Goal: Information Seeking & Learning: Learn about a topic

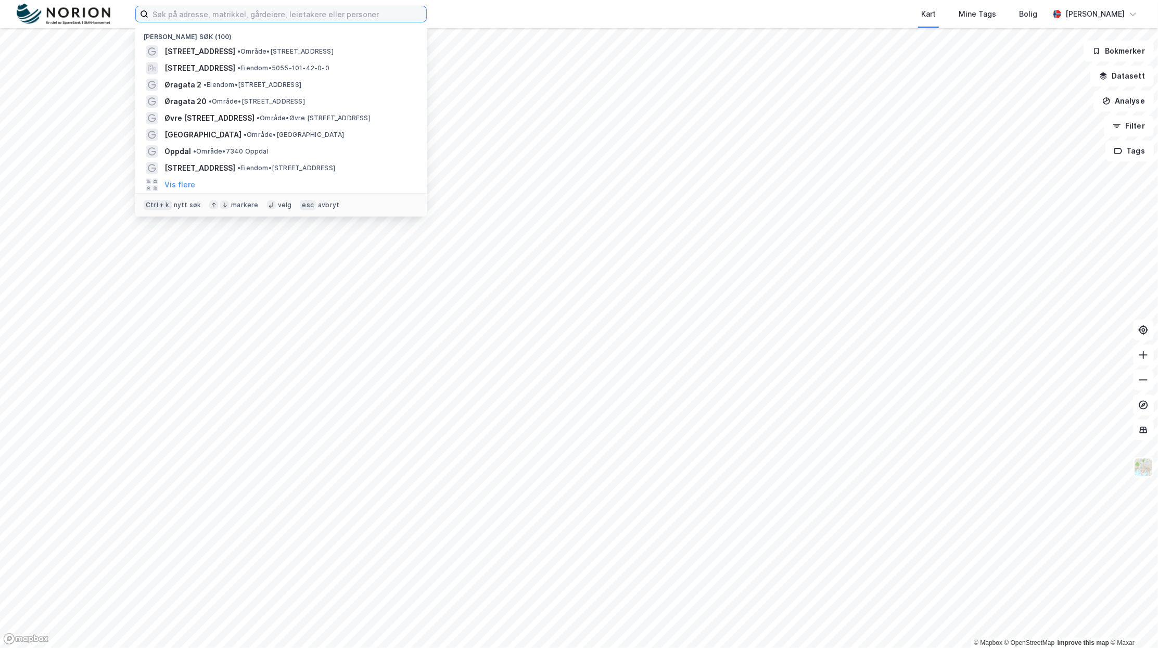
click at [282, 7] on input at bounding box center [287, 14] width 278 height 16
type input "V"
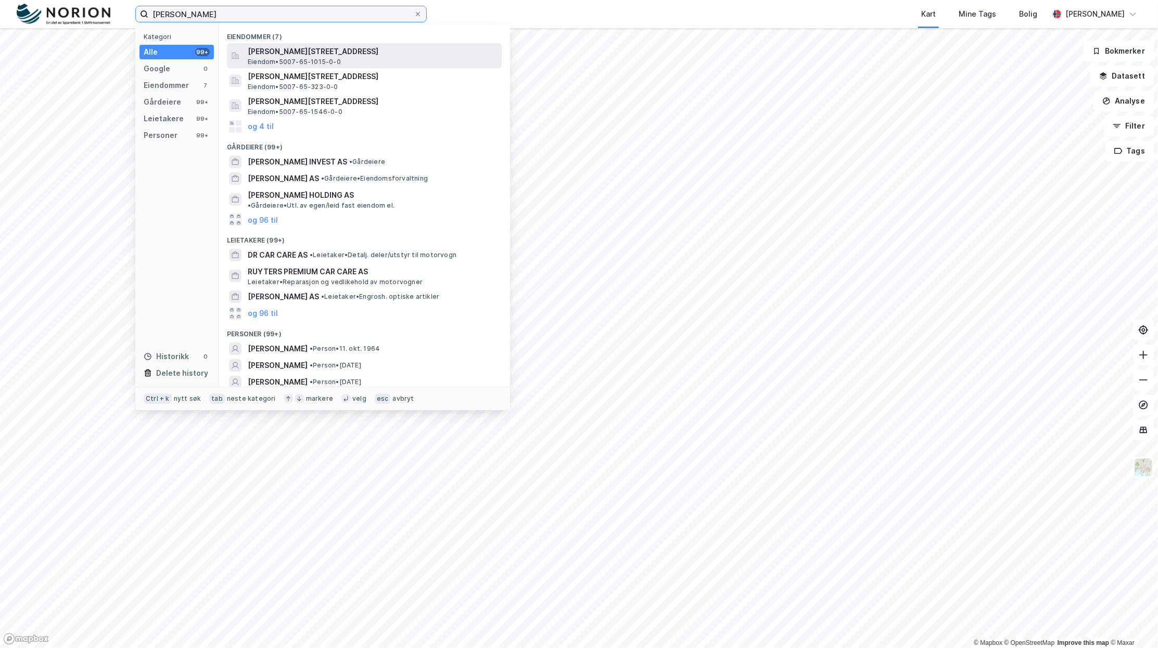
type input "[PERSON_NAME]"
click at [318, 60] on span "Eiendom • 5007-65-1015-0-0" at bounding box center [294, 62] width 93 height 8
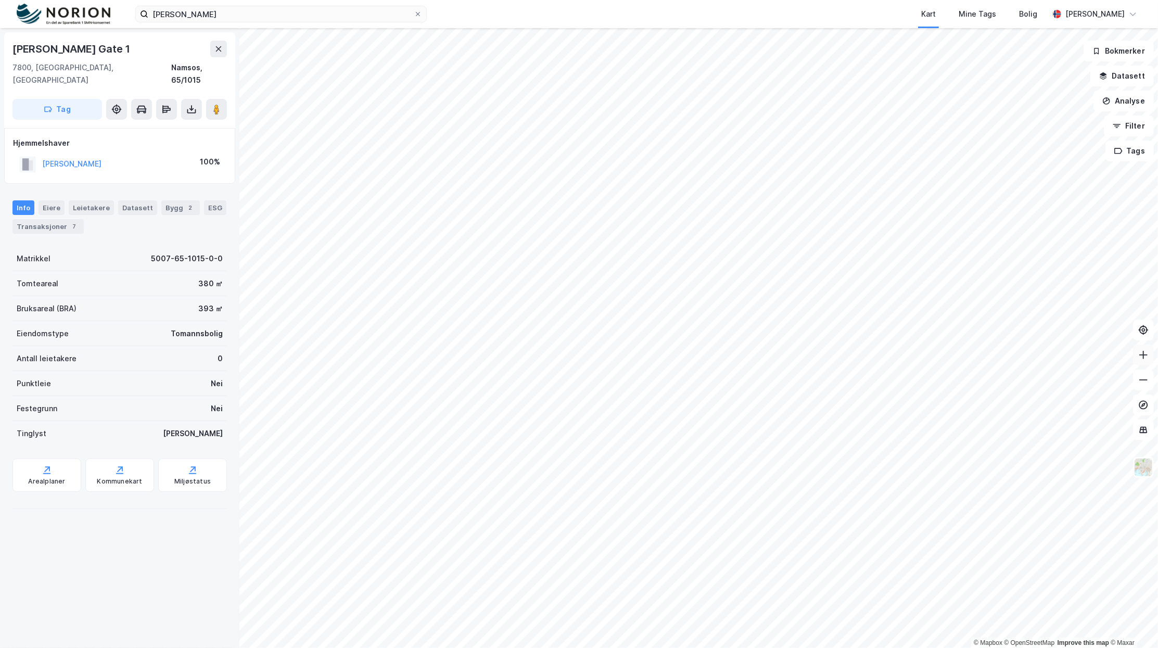
click at [1138, 359] on button at bounding box center [1143, 355] width 21 height 21
click at [1152, 350] on button at bounding box center [1143, 355] width 21 height 21
click at [1141, 386] on button at bounding box center [1143, 380] width 21 height 21
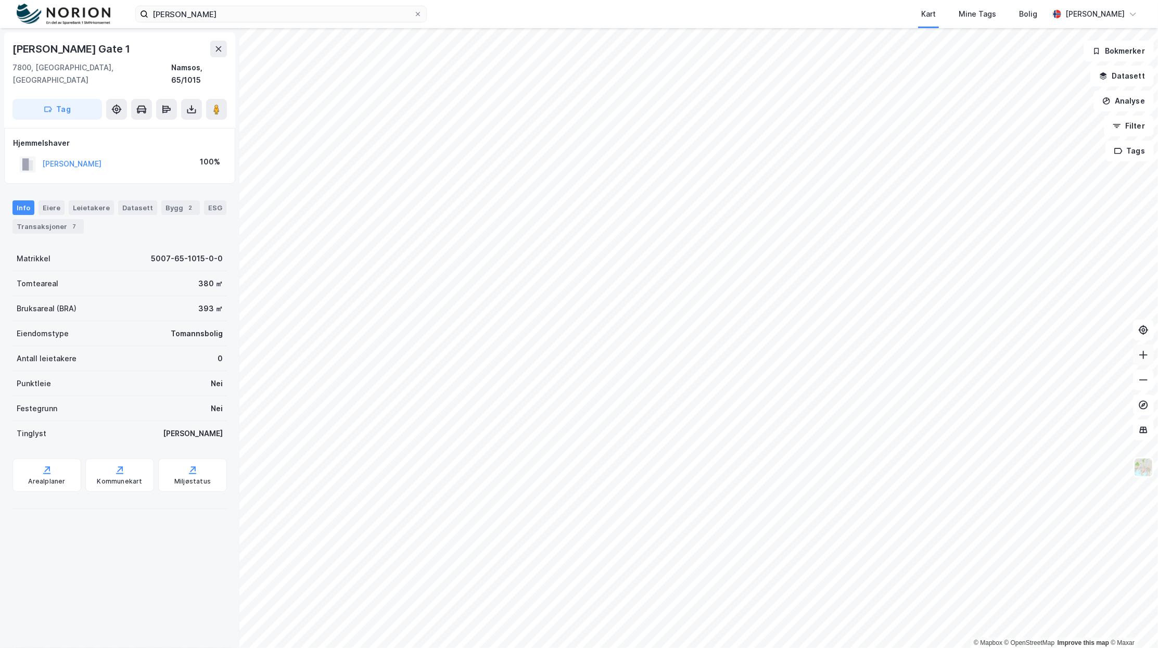
click at [1140, 359] on icon at bounding box center [1144, 355] width 10 height 10
click at [1147, 370] on button at bounding box center [1143, 380] width 21 height 21
click at [1147, 362] on button at bounding box center [1143, 355] width 21 height 21
click at [1146, 362] on button at bounding box center [1143, 355] width 21 height 21
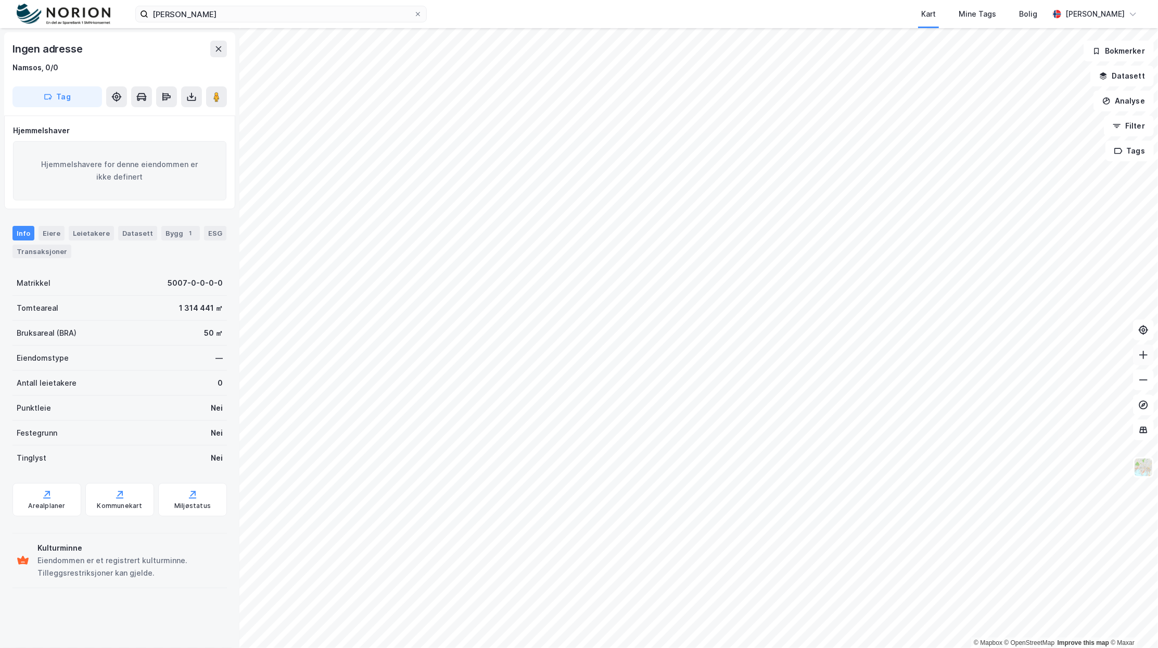
click at [1154, 360] on button at bounding box center [1143, 355] width 21 height 21
click at [635, 648] on html "[PERSON_NAME] Kart Mine Tags Bolig [PERSON_NAME] © Mapbox © OpenStreetMap Impro…" at bounding box center [579, 324] width 1158 height 648
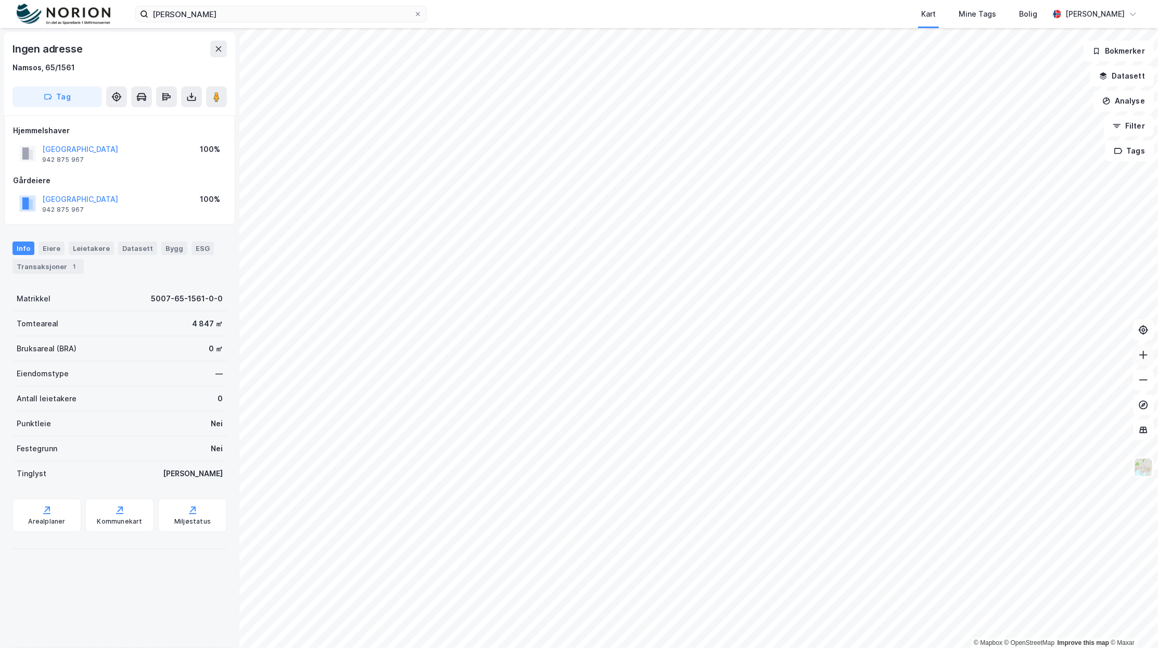
click at [1141, 357] on icon at bounding box center [1144, 355] width 10 height 10
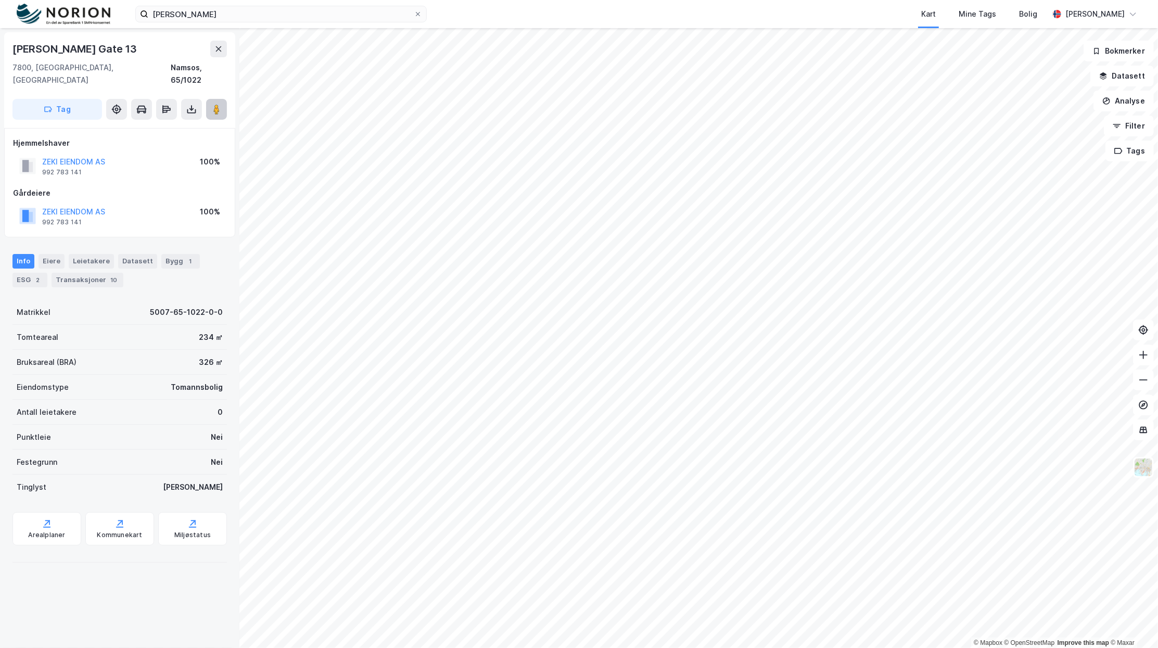
click at [217, 104] on image at bounding box center [216, 109] width 6 height 10
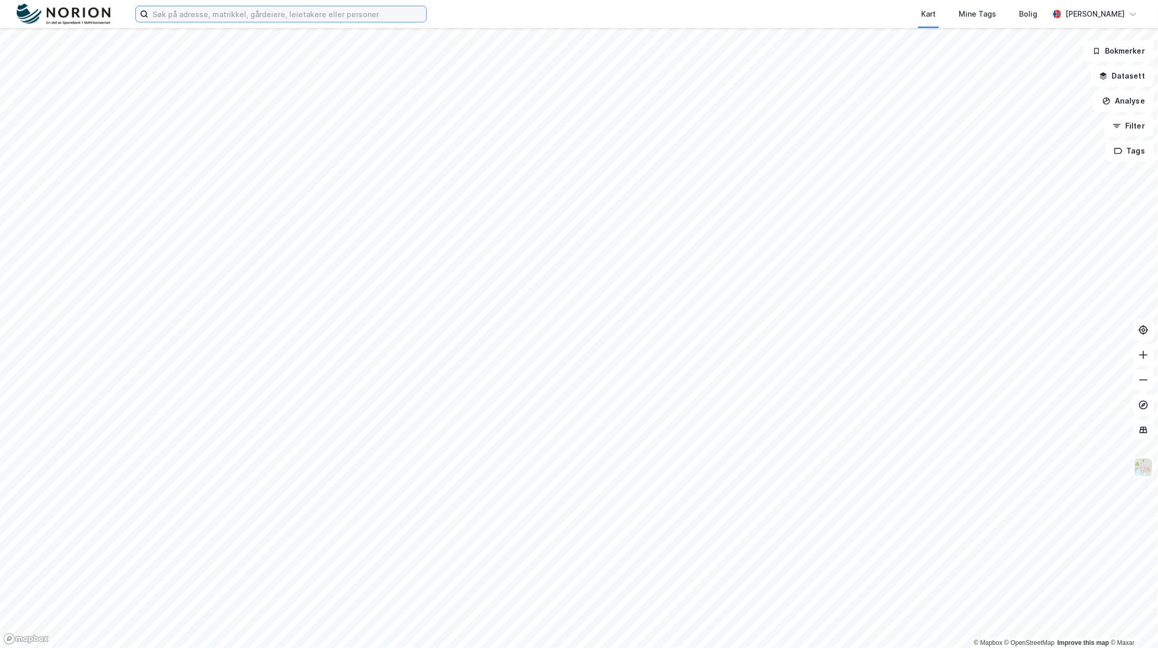
click at [371, 14] on input at bounding box center [287, 14] width 278 height 16
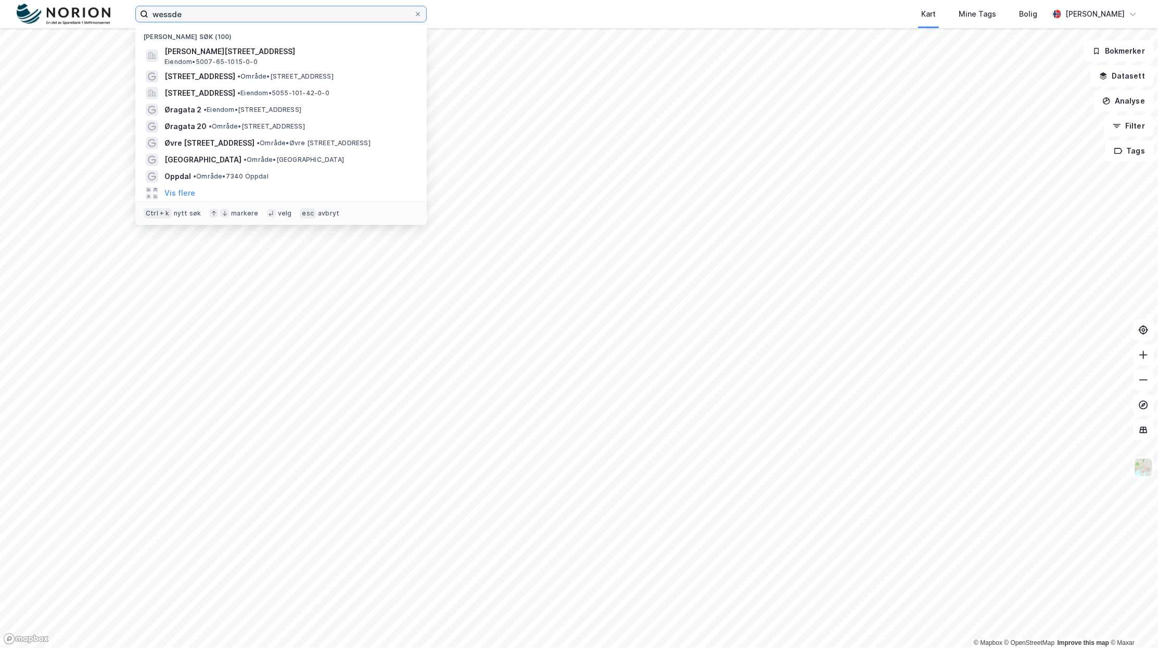
type input "wessdel"
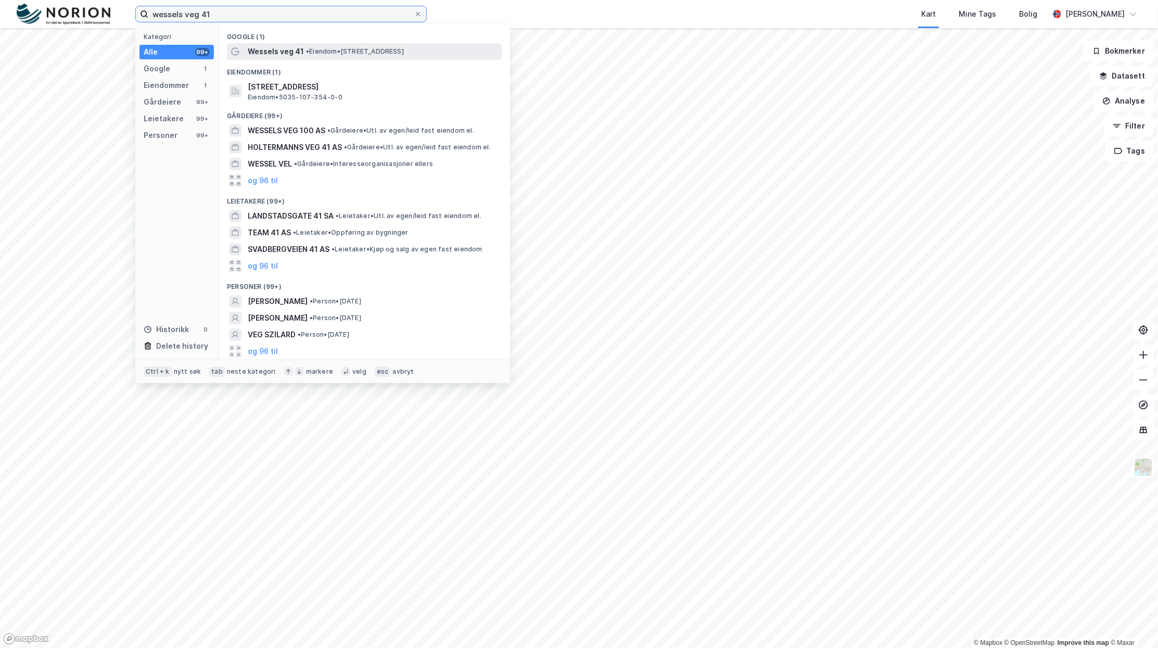
type input "wessels veg 41"
click at [308, 51] on span "•" at bounding box center [307, 51] width 3 height 8
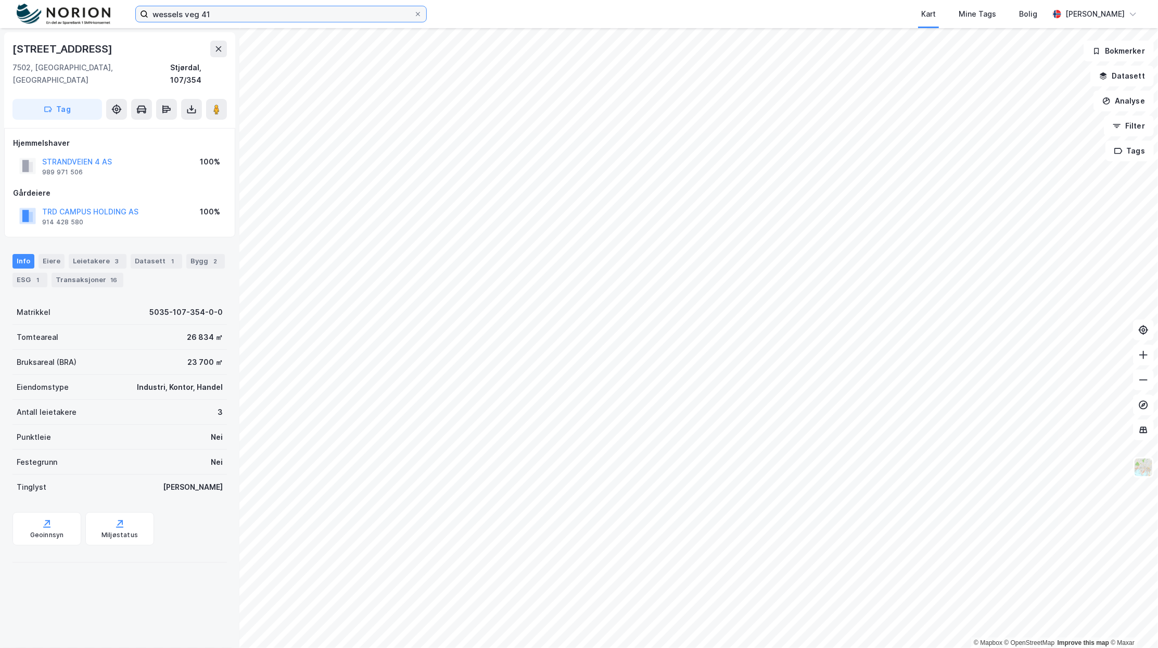
click at [207, 9] on input "wessels veg 41" at bounding box center [281, 14] width 266 height 16
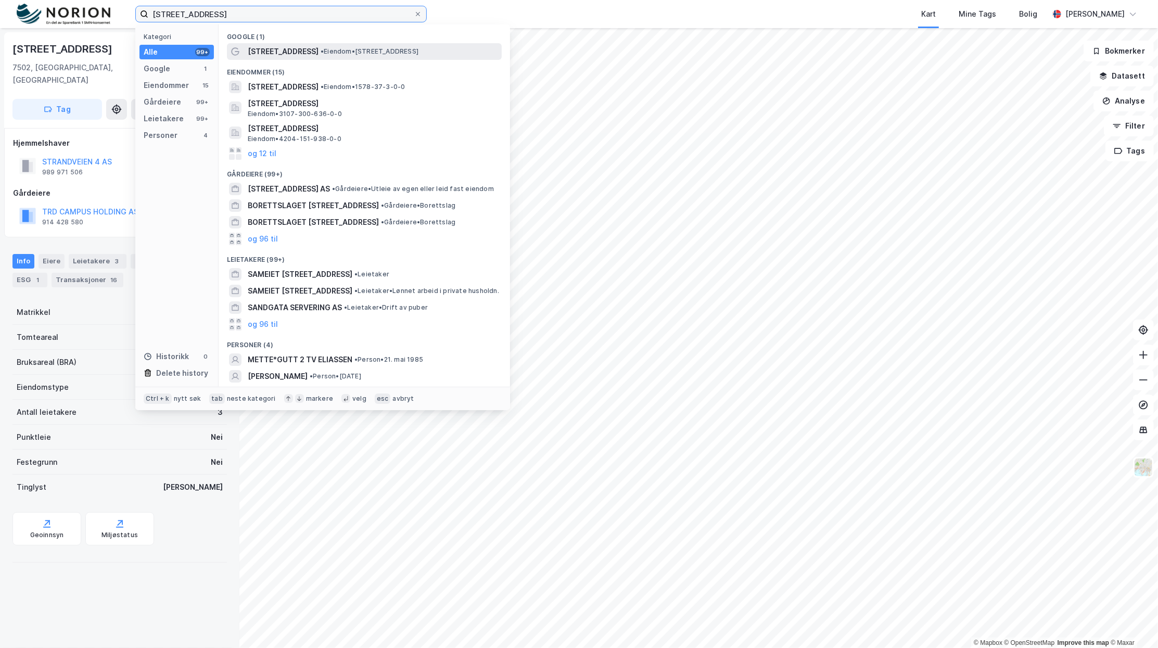
type input "sandergata 2"
click at [277, 50] on span "Sannergata 2" at bounding box center [283, 51] width 71 height 12
